Goal: Use online tool/utility

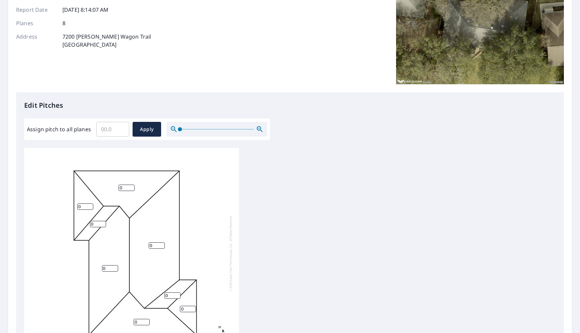
scroll to position [121, 0]
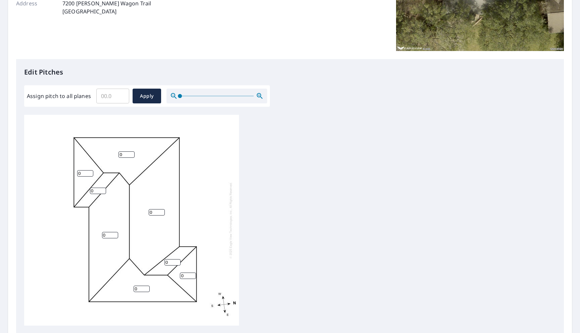
click at [124, 155] on input "0" at bounding box center [126, 154] width 16 height 6
type input "5"
click at [83, 175] on input "0" at bounding box center [85, 173] width 16 height 6
type input "4"
click at [95, 192] on input "0" at bounding box center [98, 191] width 16 height 6
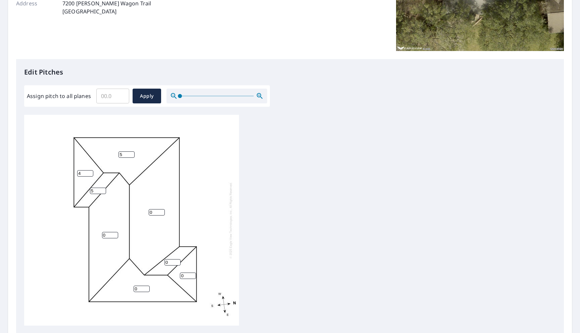
type input "5"
click at [162, 213] on input "0" at bounding box center [157, 212] width 16 height 6
click at [162, 211] on input "1" at bounding box center [157, 212] width 16 height 6
click at [162, 211] on input "2" at bounding box center [157, 212] width 16 height 6
click at [162, 211] on input "3" at bounding box center [157, 212] width 16 height 6
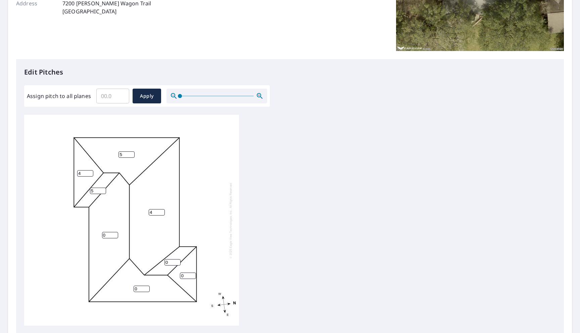
type input "4"
click at [162, 211] on input "4" at bounding box center [157, 212] width 16 height 6
click at [115, 232] on input "0" at bounding box center [110, 235] width 16 height 6
click at [115, 232] on input "1" at bounding box center [110, 235] width 16 height 6
click at [115, 232] on input "2" at bounding box center [110, 235] width 16 height 6
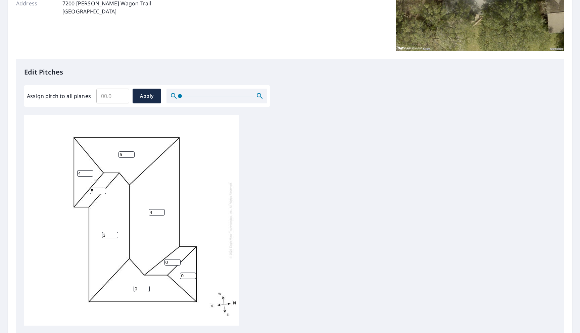
click at [115, 232] on input "3" at bounding box center [110, 235] width 16 height 6
type input "4"
click at [115, 232] on input "4" at bounding box center [110, 235] width 16 height 6
click at [146, 287] on input "1" at bounding box center [142, 289] width 16 height 6
click at [146, 287] on input "2" at bounding box center [142, 289] width 16 height 6
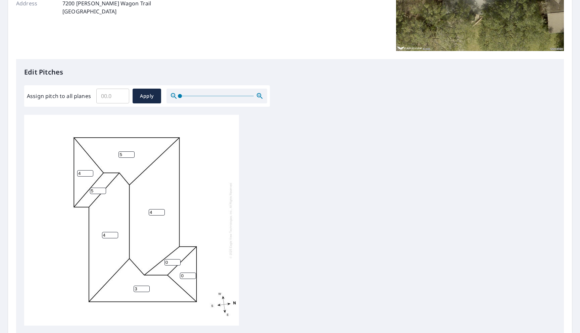
click at [146, 287] on input "3" at bounding box center [142, 289] width 16 height 6
type input "4"
click at [146, 287] on input "4" at bounding box center [142, 289] width 16 height 6
click at [178, 260] on input "1" at bounding box center [172, 262] width 16 height 6
click at [178, 260] on input "2" at bounding box center [172, 262] width 16 height 6
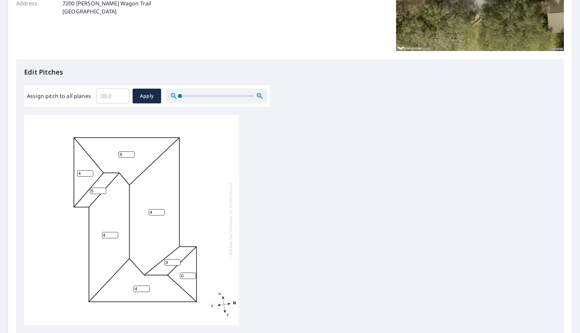
click at [178, 260] on input "3" at bounding box center [172, 262] width 16 height 6
click at [178, 260] on input "4" at bounding box center [172, 262] width 16 height 6
type input "5"
click at [178, 260] on input "5" at bounding box center [172, 262] width 16 height 6
type input "5"
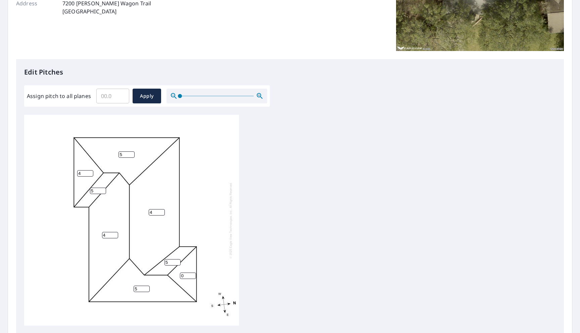
click at [147, 287] on input "5" at bounding box center [142, 289] width 16 height 6
click at [193, 274] on input "1" at bounding box center [188, 276] width 16 height 6
click at [193, 274] on input "2" at bounding box center [188, 276] width 16 height 6
click at [193, 274] on input "3" at bounding box center [188, 276] width 16 height 6
type input "4"
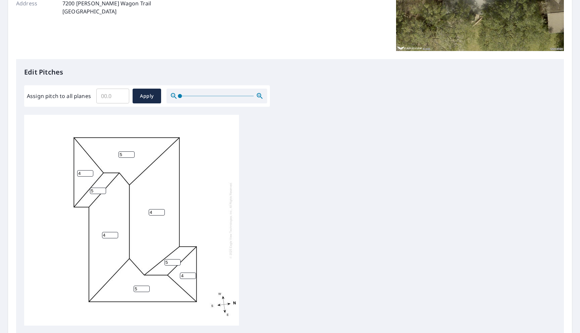
click at [193, 274] on input "4" at bounding box center [188, 276] width 16 height 6
click at [289, 199] on div "4 4 5 5 4 4 5 5" at bounding box center [290, 220] width 532 height 211
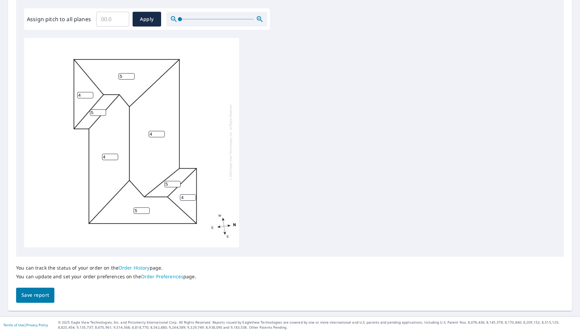
click at [32, 291] on span "Save report" at bounding box center [35, 295] width 28 height 8
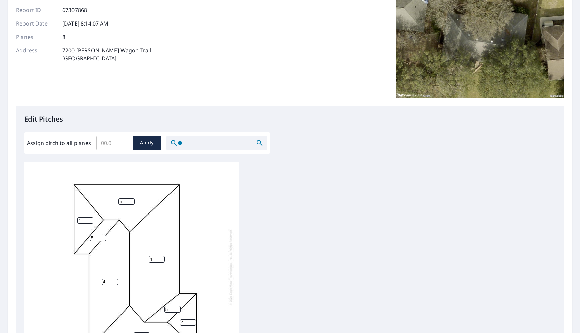
scroll to position [223, 0]
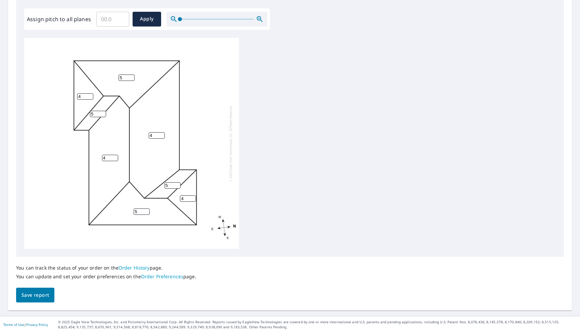
click at [44, 289] on button "Save report" at bounding box center [35, 295] width 38 height 15
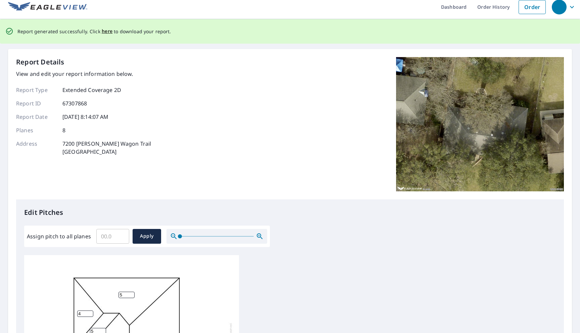
scroll to position [0, 0]
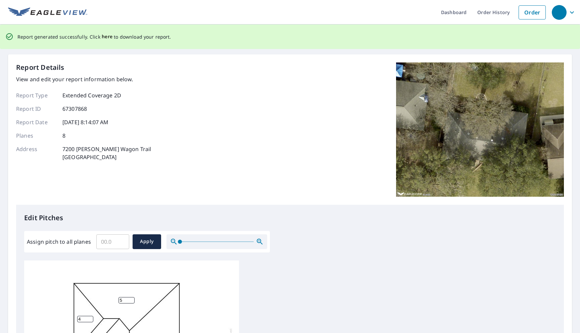
click at [107, 37] on span "here" at bounding box center [107, 37] width 11 height 8
